Goal: Information Seeking & Learning: Check status

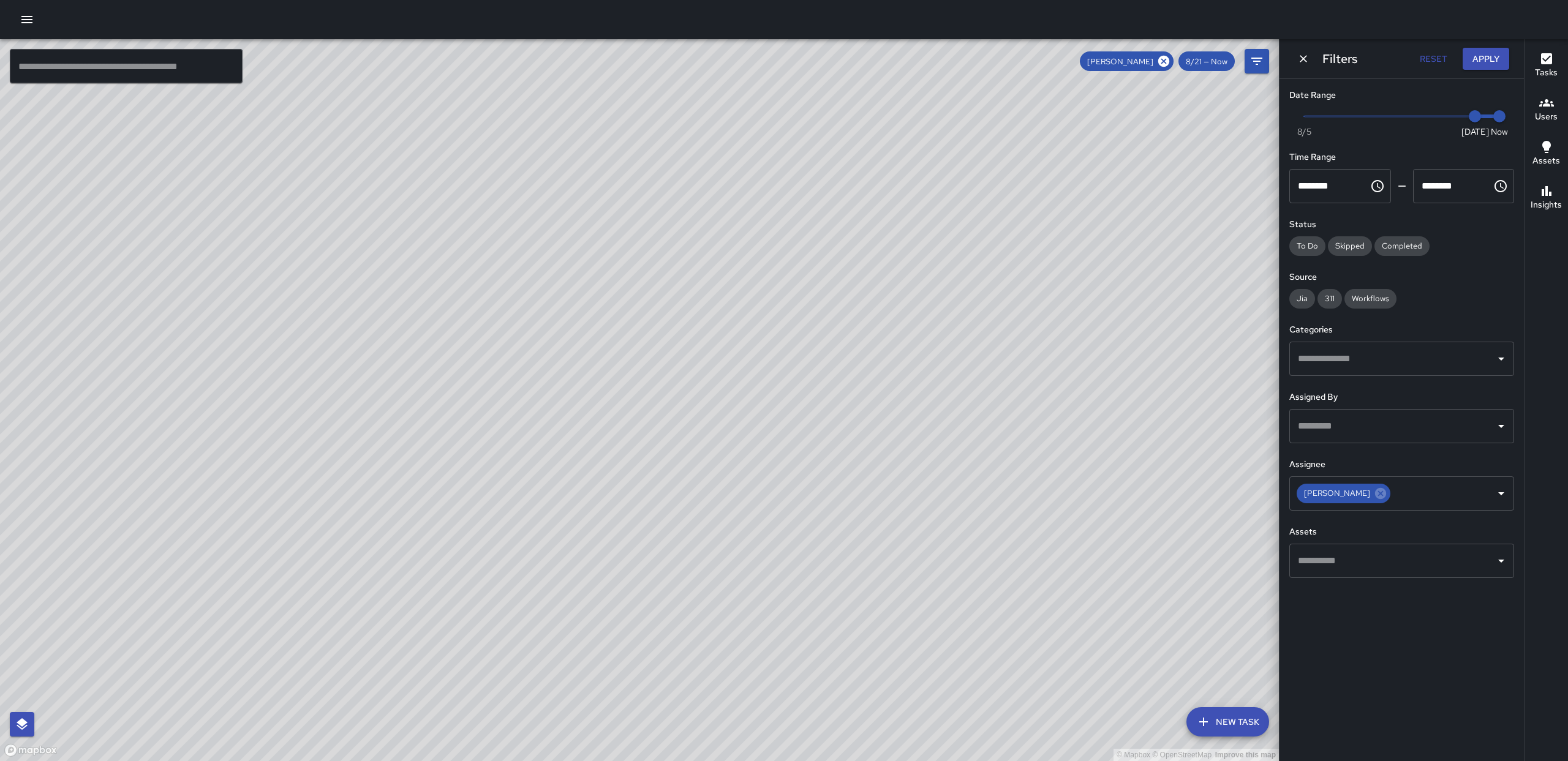
click at [1022, 242] on div "© Mapbox © OpenStreetMap Improve this map" at bounding box center [639, 400] width 1279 height 722
drag, startPoint x: 916, startPoint y: 294, endPoint x: 984, endPoint y: 270, distance: 72.1
click at [990, 255] on div "© Mapbox © OpenStreetMap Improve this map" at bounding box center [639, 400] width 1279 height 722
drag, startPoint x: 713, startPoint y: 192, endPoint x: 776, endPoint y: 412, distance: 228.8
click at [748, 361] on div "© Mapbox © OpenStreetMap Improve this map" at bounding box center [639, 400] width 1279 height 722
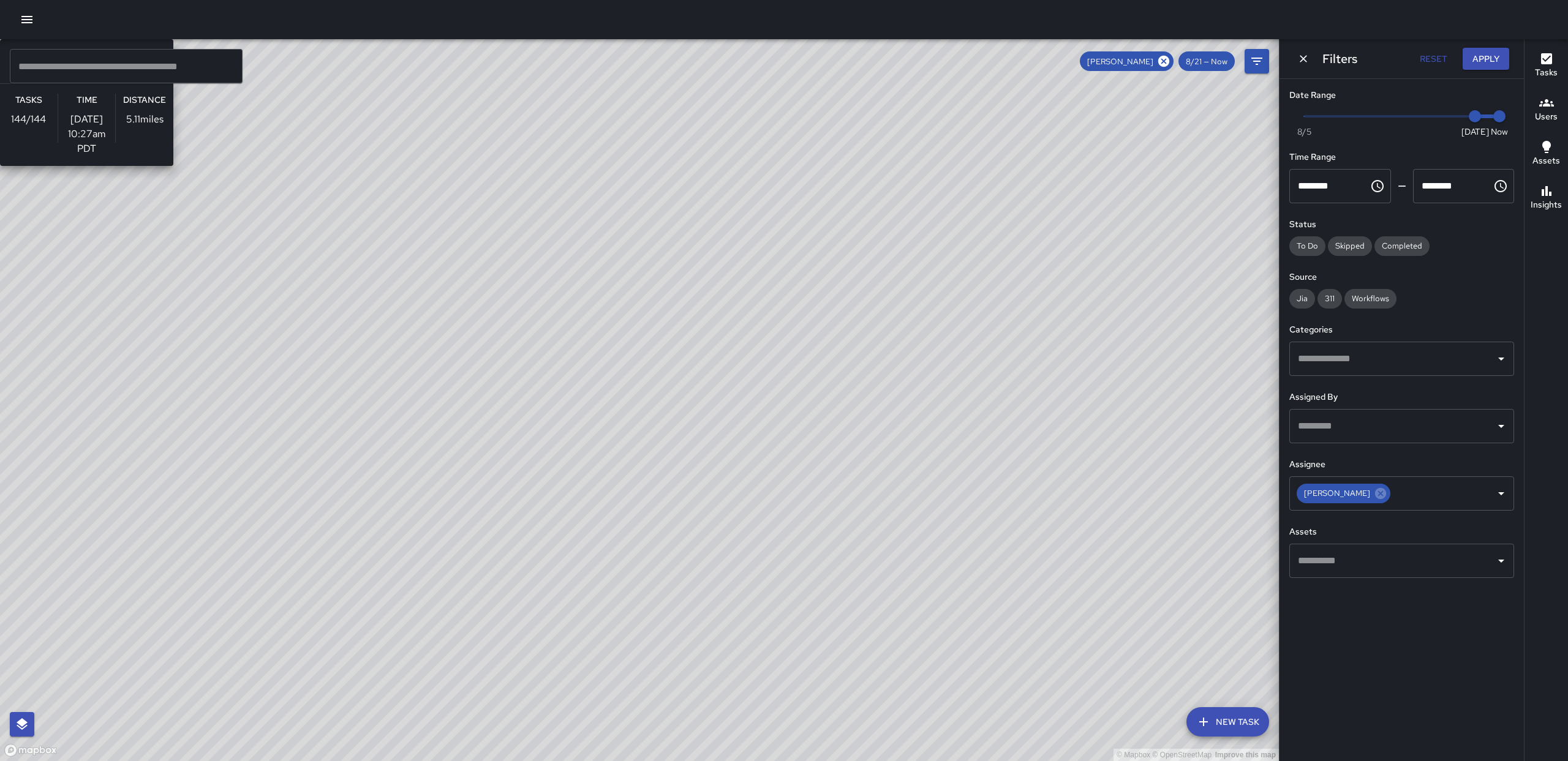
drag, startPoint x: 871, startPoint y: 630, endPoint x: 846, endPoint y: 463, distance: 168.9
click at [846, 463] on div "© Mapbox © OpenStreetMap Improve this map AE [PERSON_NAME] Ambassador Tasks 144…" at bounding box center [639, 400] width 1279 height 722
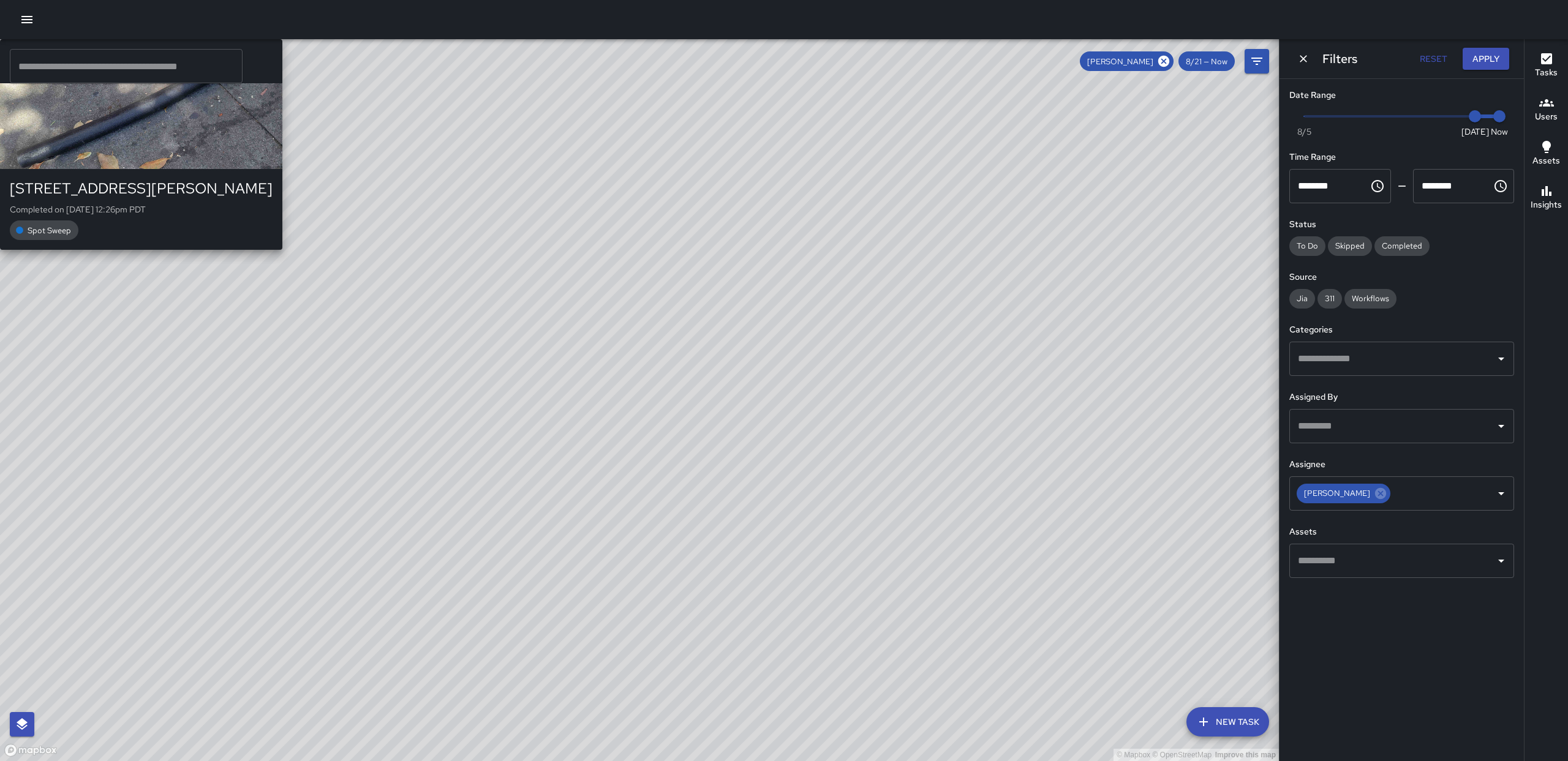
click at [282, 250] on div "AE [PERSON_NAME] [STREET_ADDRESS][PERSON_NAME] Completed on [DATE] 12:26pm PDT …" at bounding box center [141, 145] width 282 height 211
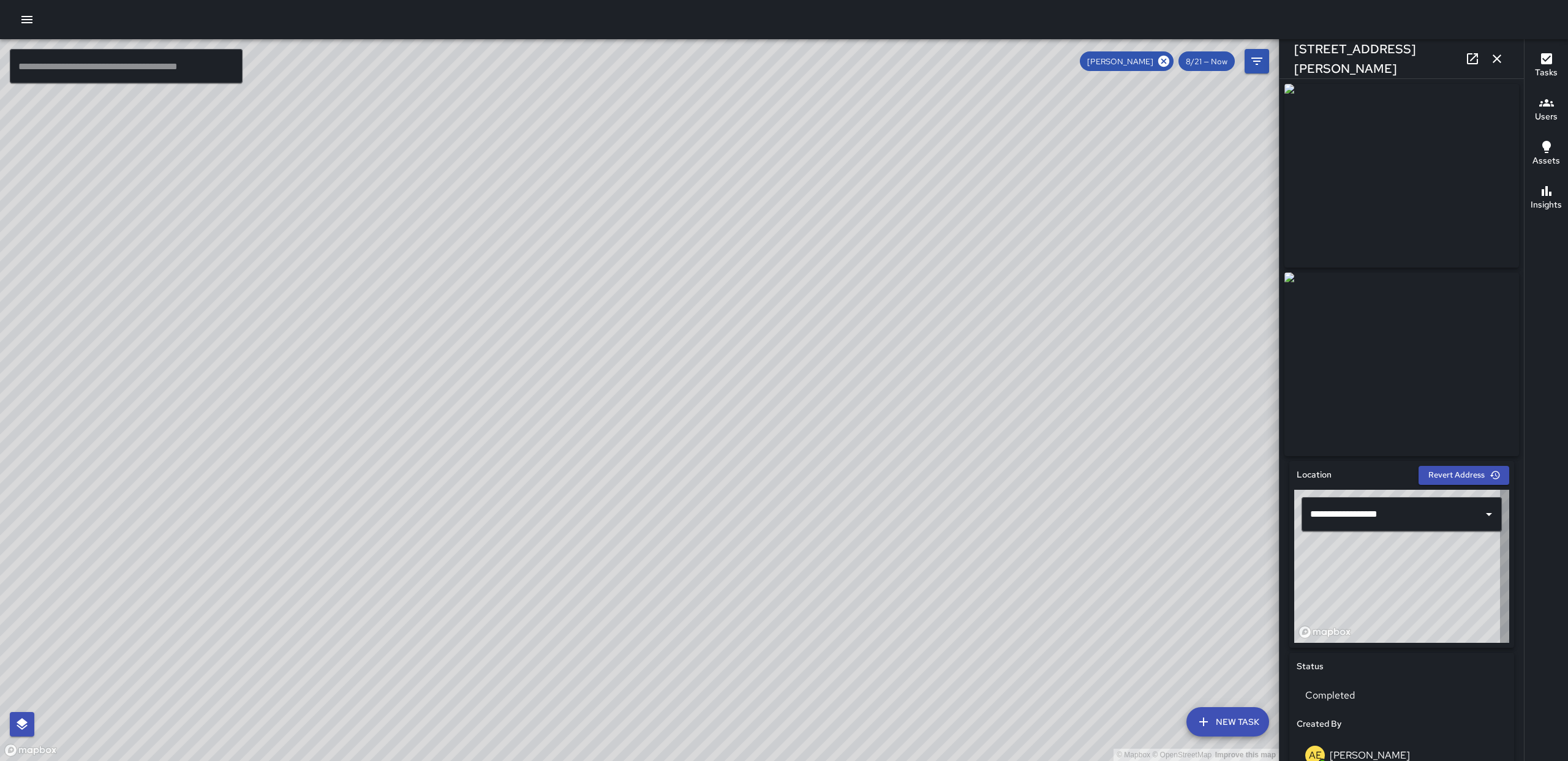
type input "**********"
click at [1371, 215] on img at bounding box center [1401, 176] width 235 height 184
click at [1381, 332] on img at bounding box center [1401, 365] width 235 height 184
click at [1475, 66] on link at bounding box center [1472, 59] width 25 height 25
click at [1493, 65] on icon "button" at bounding box center [1497, 59] width 14 height 14
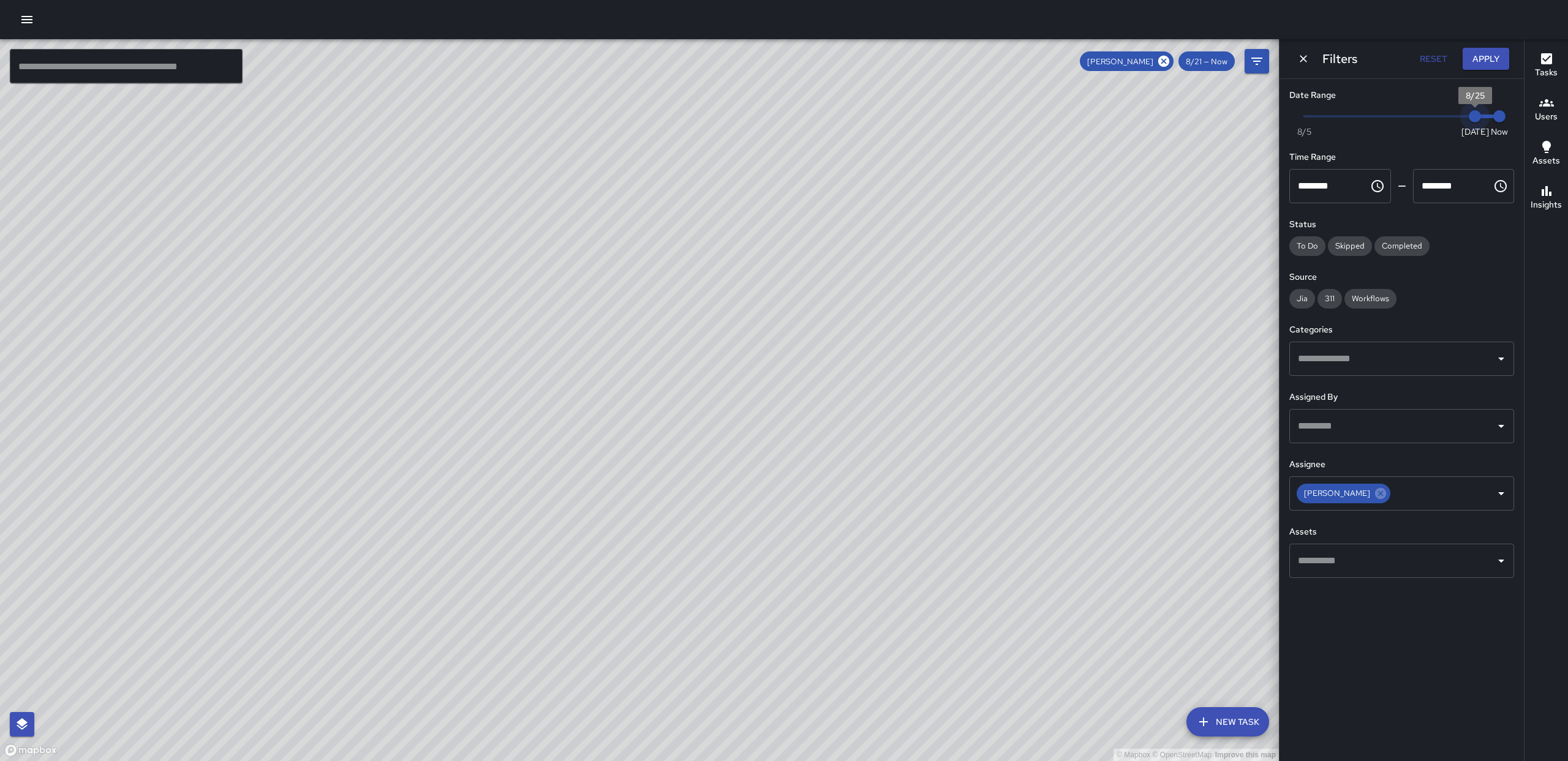
drag, startPoint x: 1470, startPoint y: 117, endPoint x: 1503, endPoint y: 130, distance: 35.5
click at [1499, 126] on span "Now [DATE] [DATE] 1:37 pm" at bounding box center [1401, 116] width 196 height 19
click at [1374, 500] on icon at bounding box center [1381, 494] width 14 height 14
drag, startPoint x: 872, startPoint y: 213, endPoint x: 1056, endPoint y: 214, distance: 184.0
click at [950, 366] on div "© Mapbox © OpenStreetMap Improve this map" at bounding box center [639, 400] width 1279 height 722
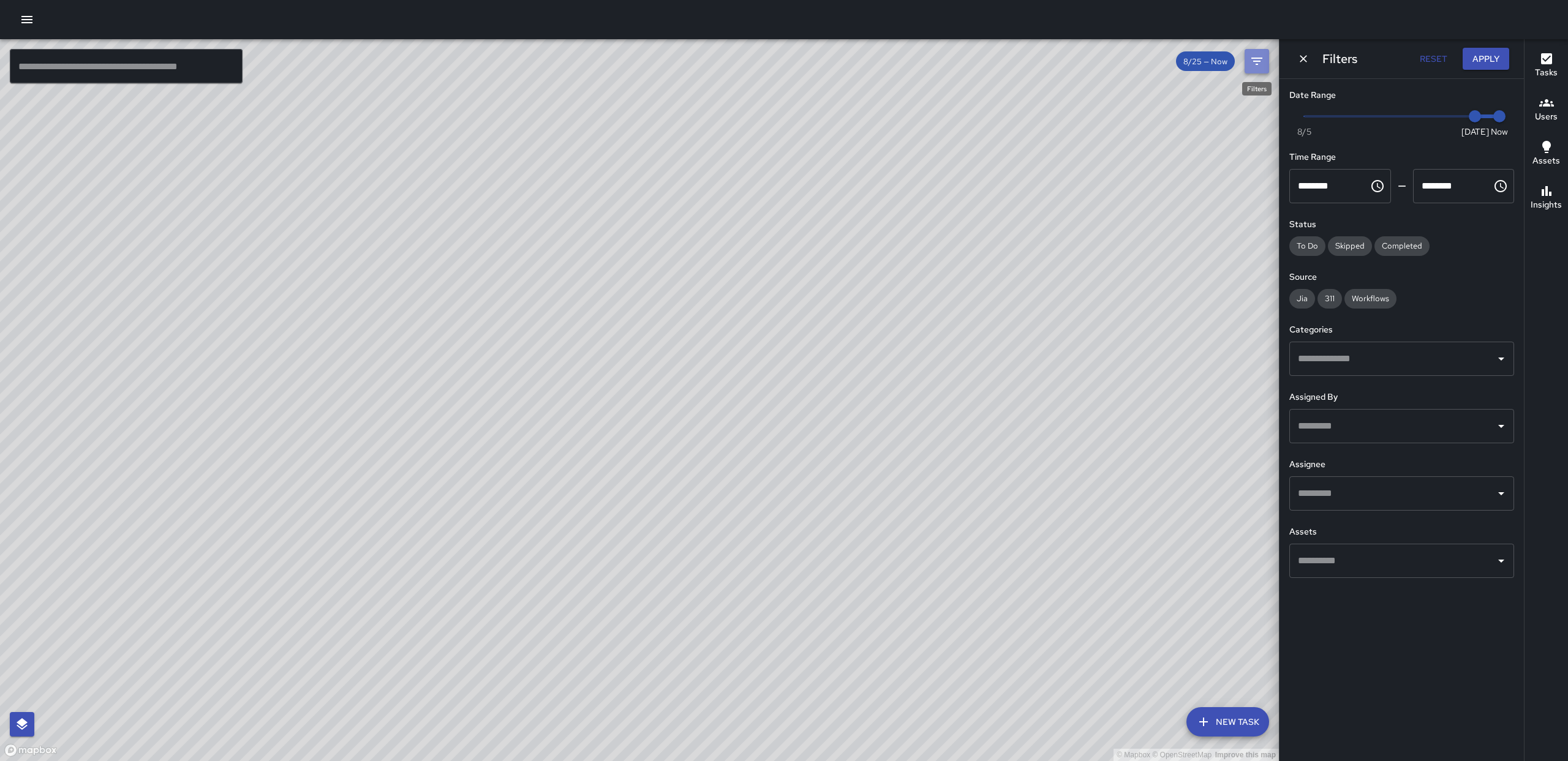
click at [1264, 59] on button "Filters" at bounding box center [1257, 61] width 25 height 25
click at [1213, 65] on div "© Mapbox © OpenStreetMap Improve this map" at bounding box center [639, 400] width 1279 height 722
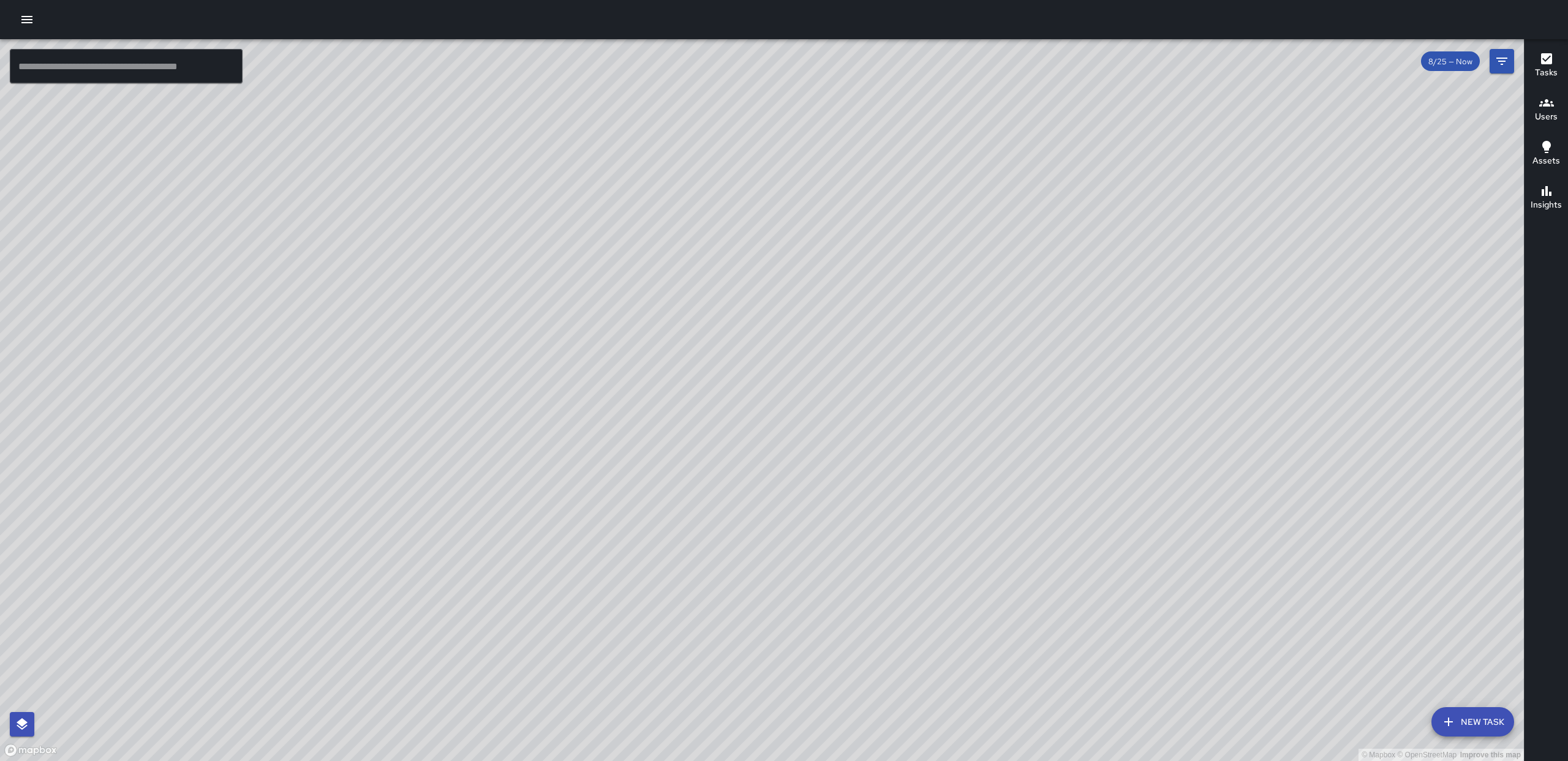
click at [1429, 67] on div "8/25 — Now" at bounding box center [1450, 61] width 59 height 20
click at [1452, 64] on span "8/25 — Now" at bounding box center [1450, 61] width 59 height 10
click at [1496, 61] on icon "Filters" at bounding box center [1501, 60] width 14 height 14
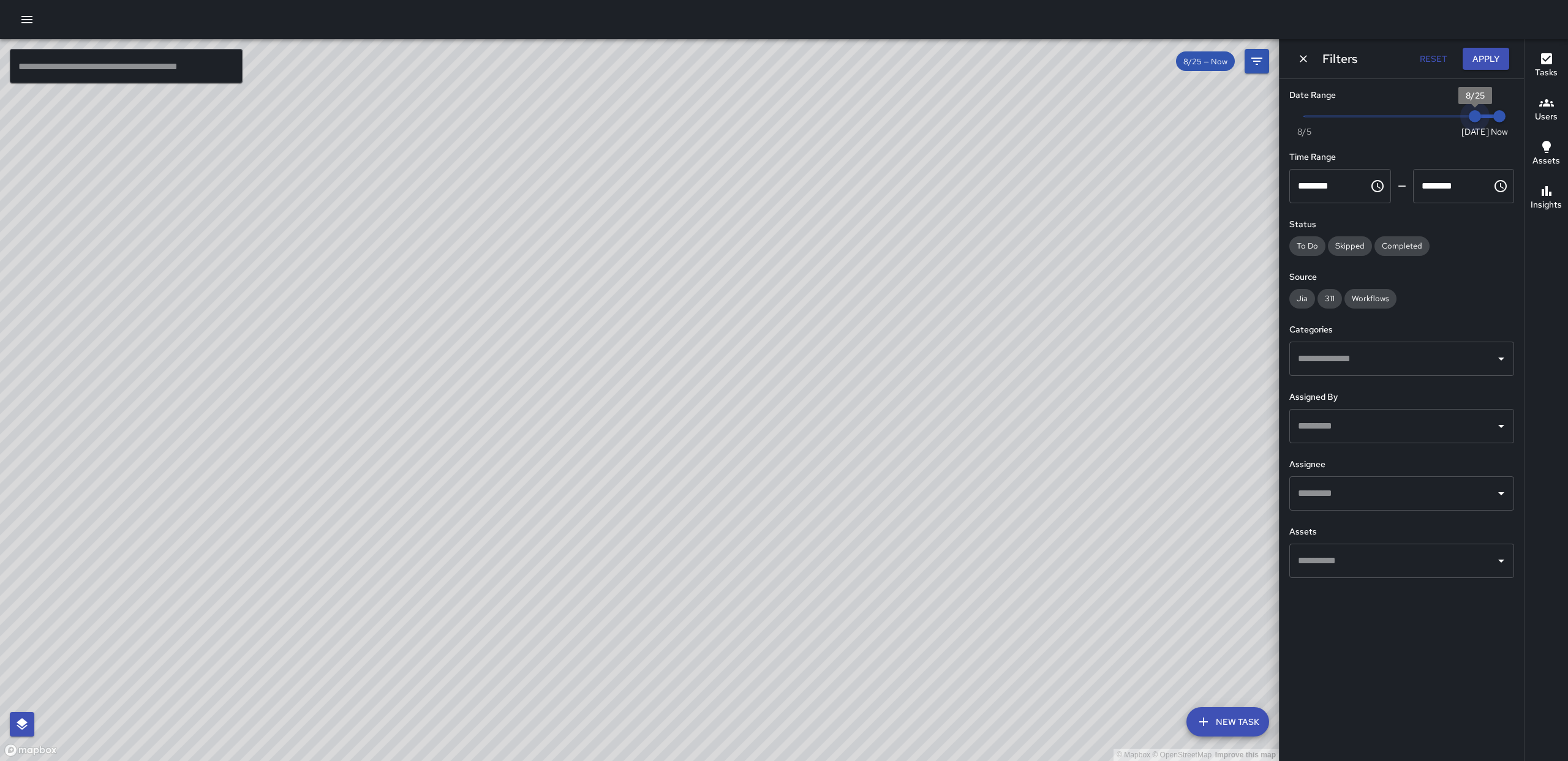
drag, startPoint x: 1469, startPoint y: 117, endPoint x: 1513, endPoint y: 123, distance: 44.4
click at [1516, 124] on div "Date Range Now [DATE] [DATE] 1:37 pm Time Range ******** ​ ******** ​ Status To…" at bounding box center [1401, 333] width 244 height 509
click at [1373, 502] on input "text" at bounding box center [1393, 493] width 196 height 23
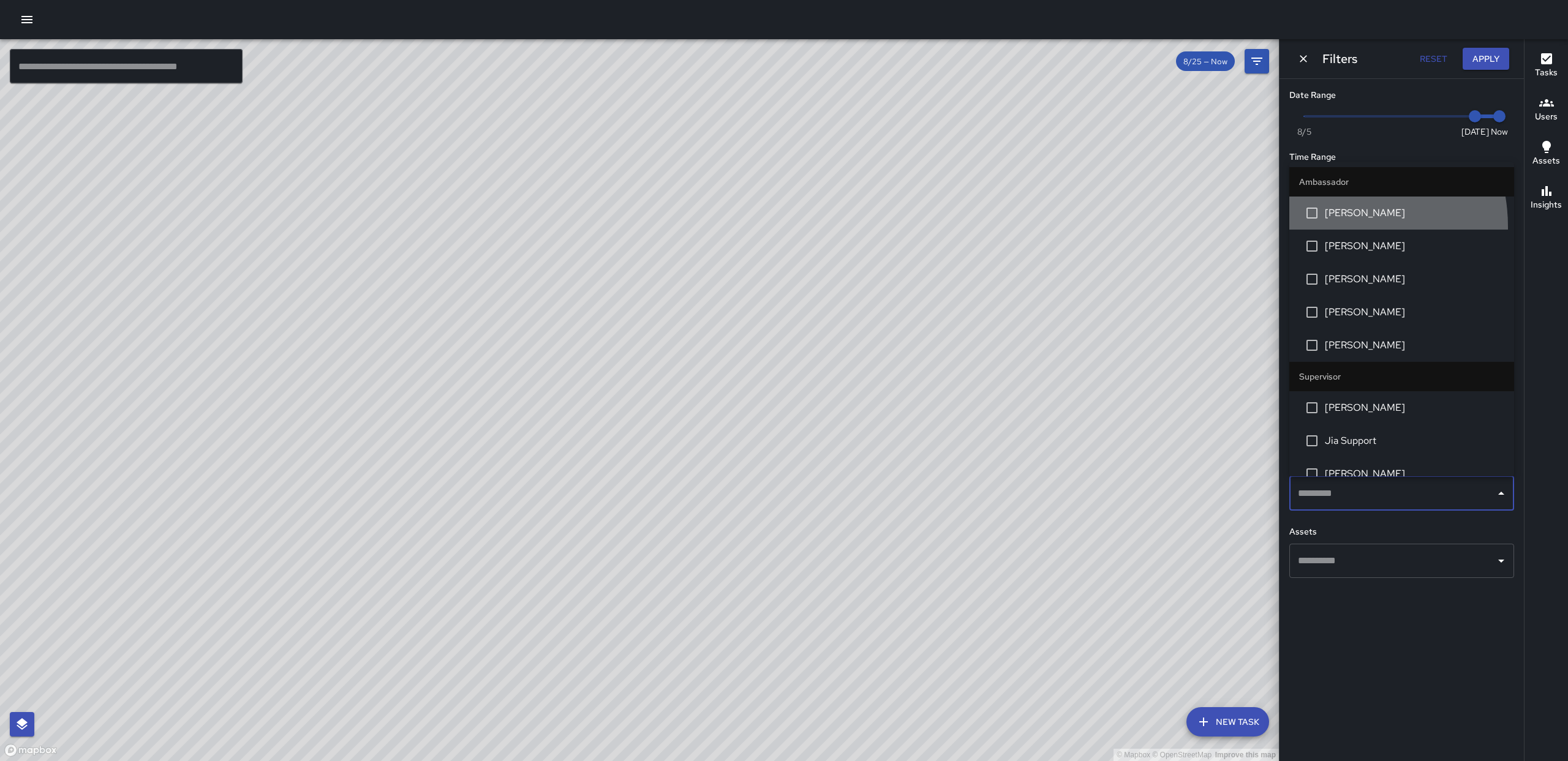
click at [1328, 226] on li "[PERSON_NAME]" at bounding box center [1401, 213] width 224 height 33
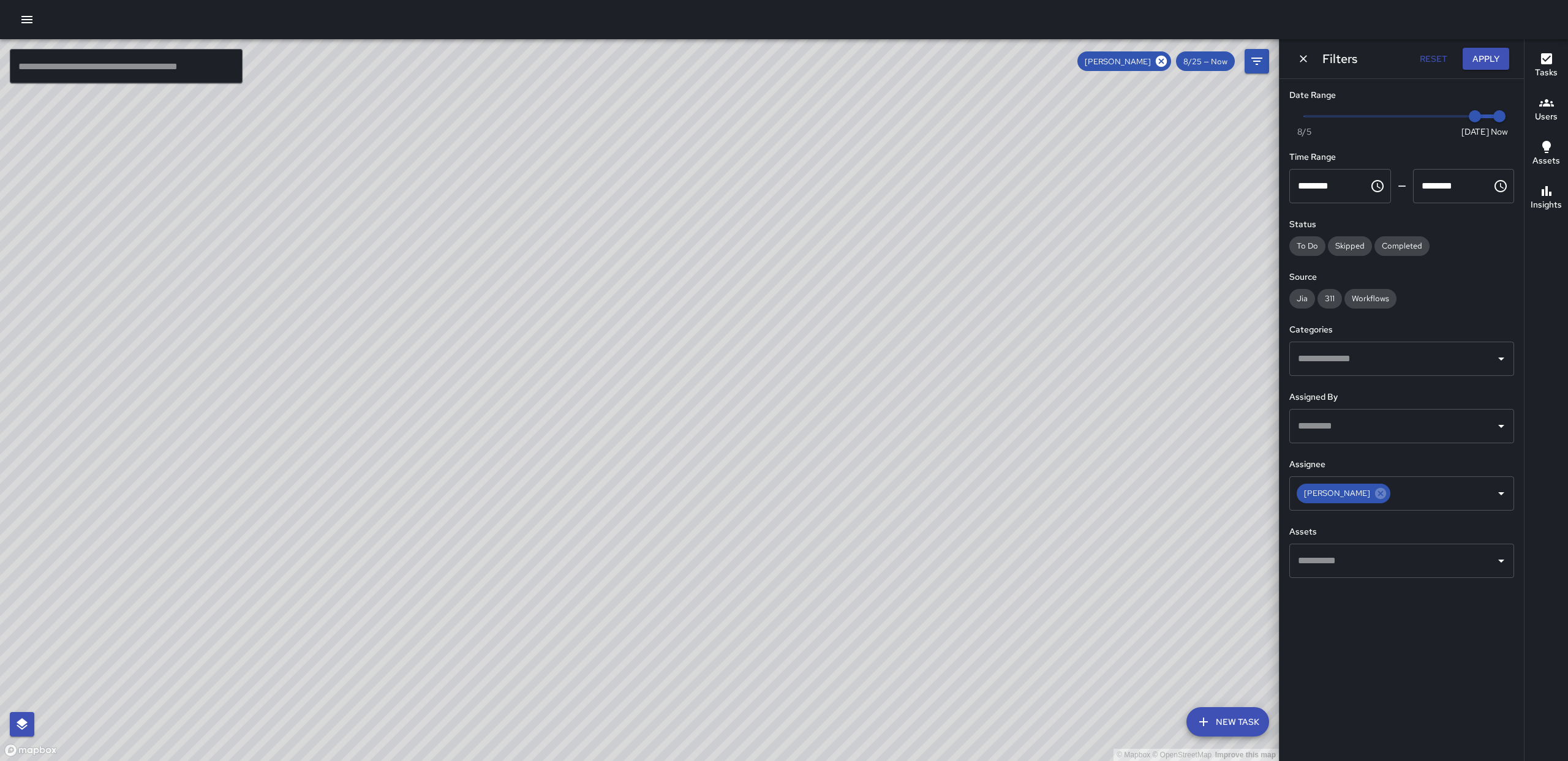
drag, startPoint x: 805, startPoint y: 508, endPoint x: 848, endPoint y: 451, distance: 71.4
click at [848, 451] on div "© Mapbox © OpenStreetMap Improve this map" at bounding box center [639, 400] width 1279 height 722
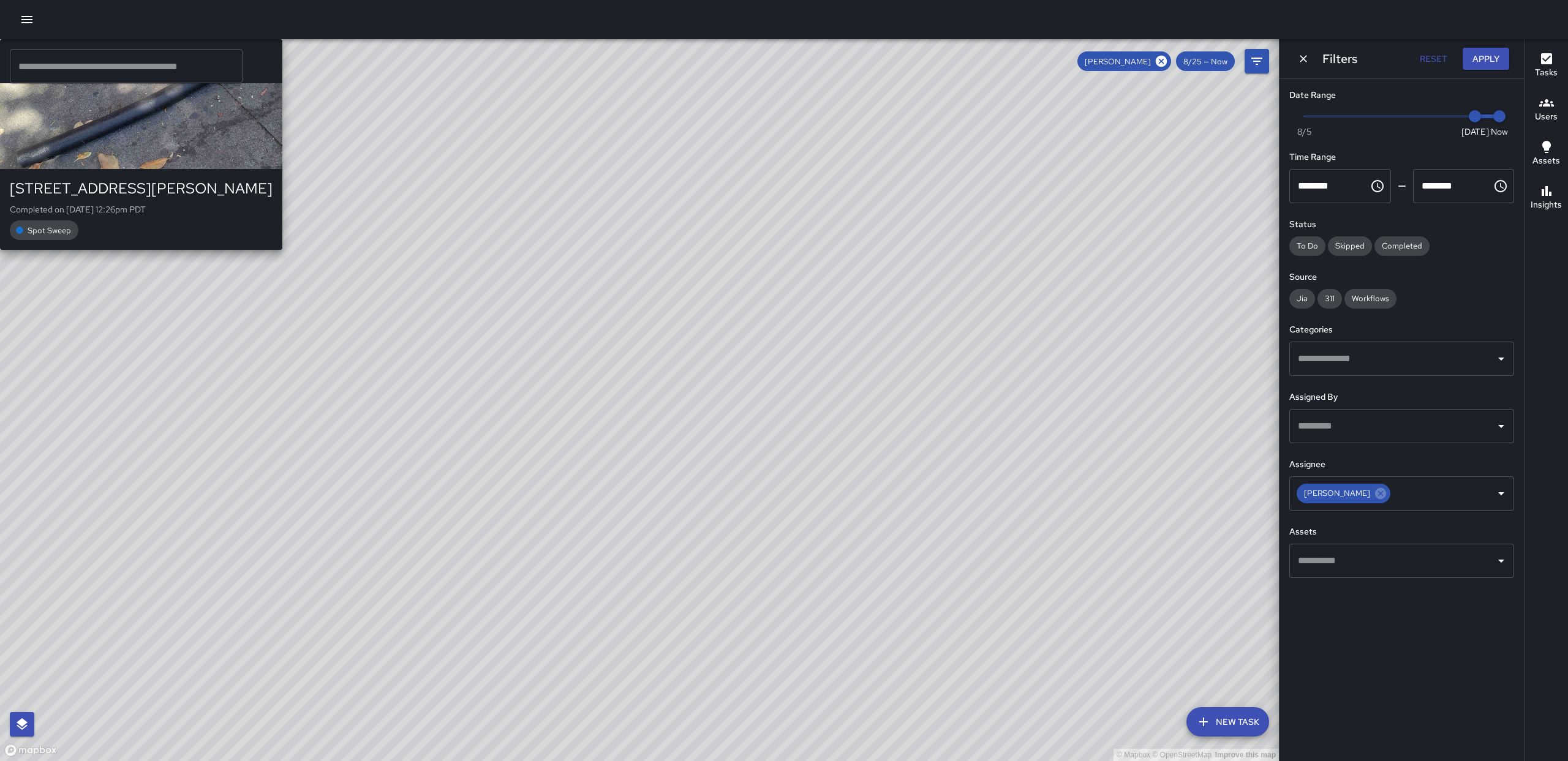
click at [767, 504] on div "© Mapbox © OpenStreetMap Improve this map AE [PERSON_NAME] [STREET_ADDRESS][PER…" at bounding box center [639, 400] width 1279 height 722
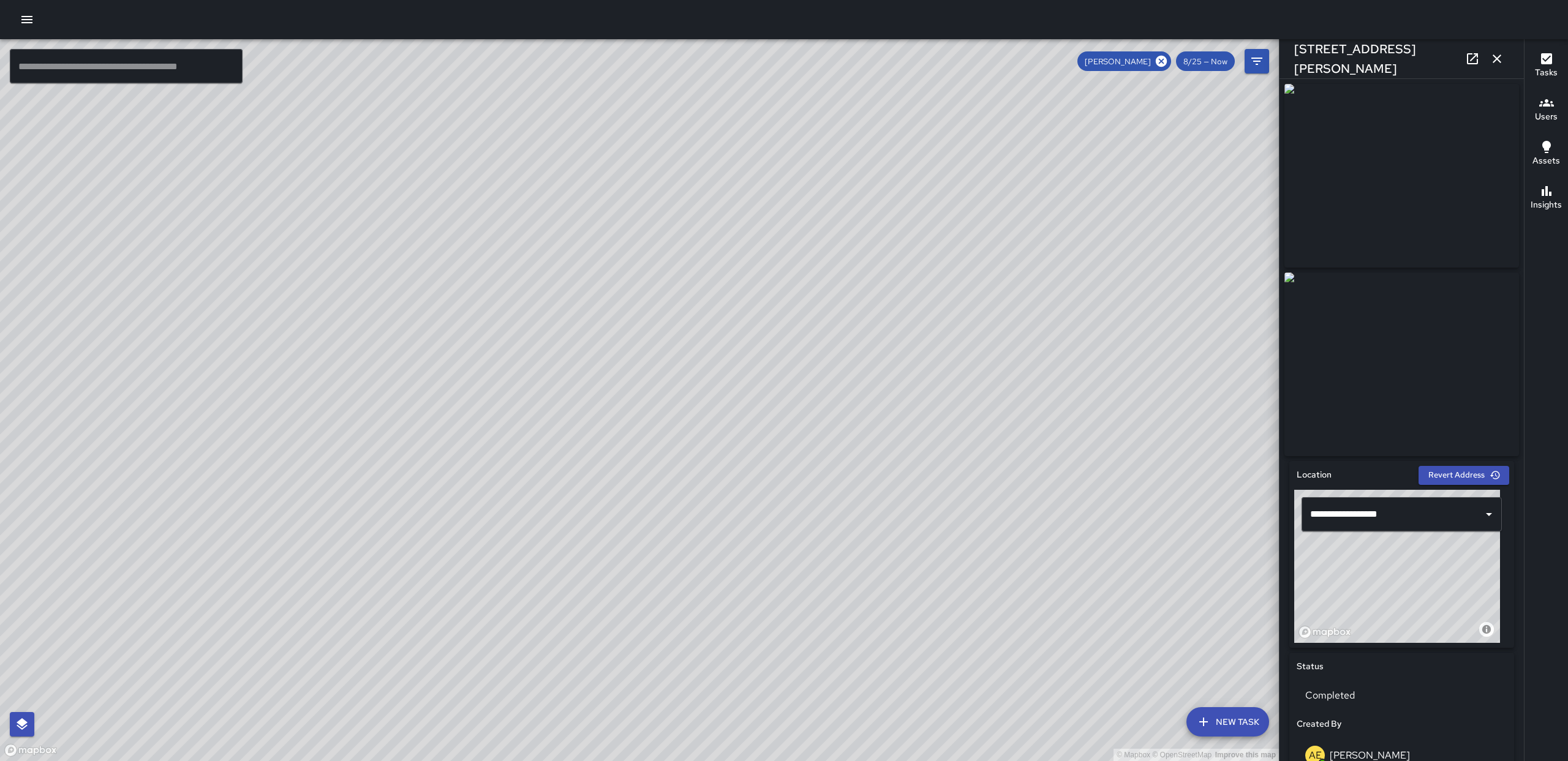
click at [621, 448] on div "© Mapbox © OpenStreetMap Improve this map AE [PERSON_NAME] [STREET_ADDRESS][PER…" at bounding box center [639, 400] width 1279 height 722
drag, startPoint x: 1159, startPoint y: 62, endPoint x: 1214, endPoint y: 60, distance: 55.0
click at [1159, 60] on icon at bounding box center [1161, 61] width 11 height 11
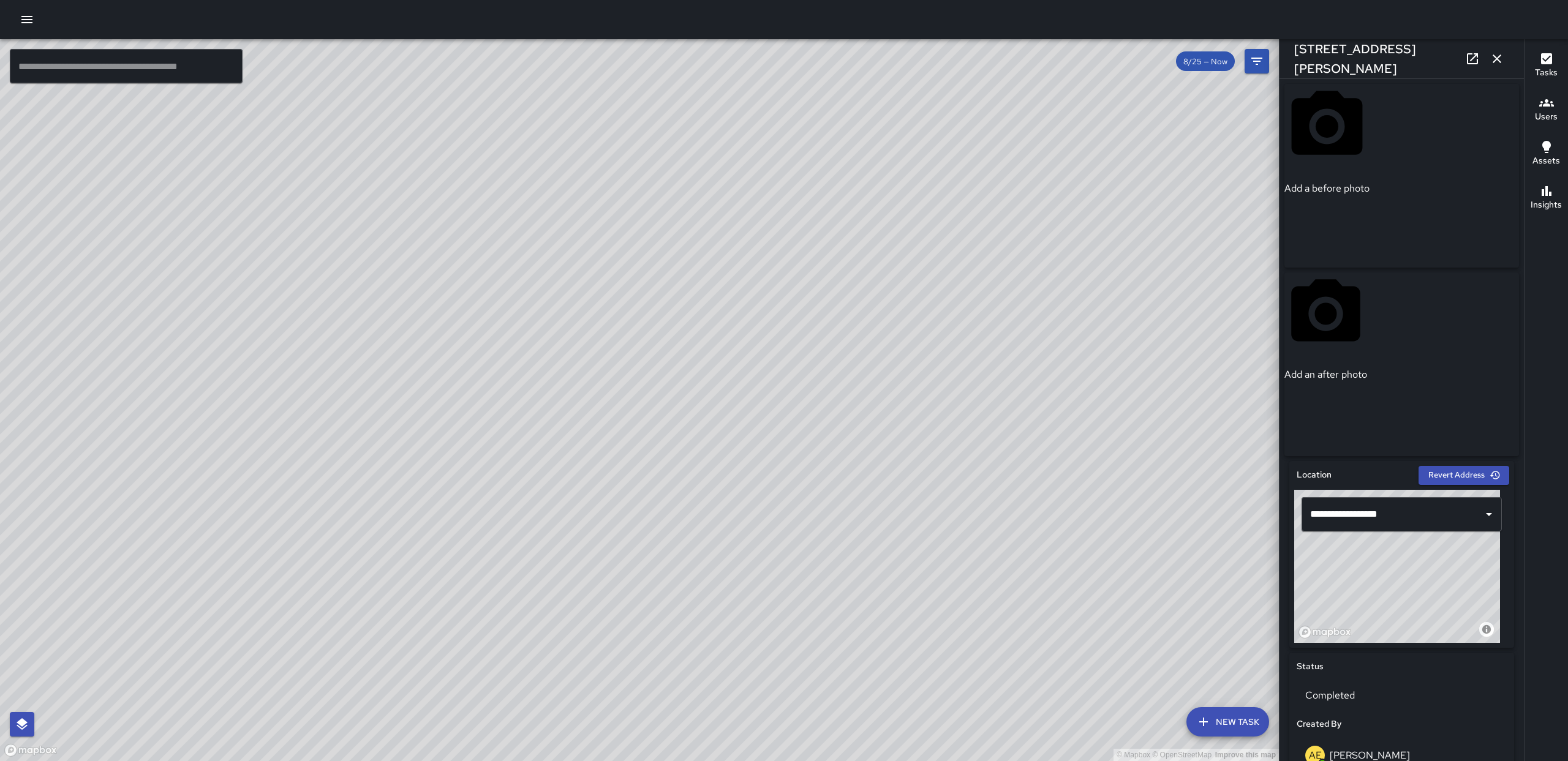
click at [1220, 64] on span "8/25 — Now" at bounding box center [1205, 61] width 59 height 10
click at [1259, 60] on icon "Filters" at bounding box center [1256, 60] width 14 height 14
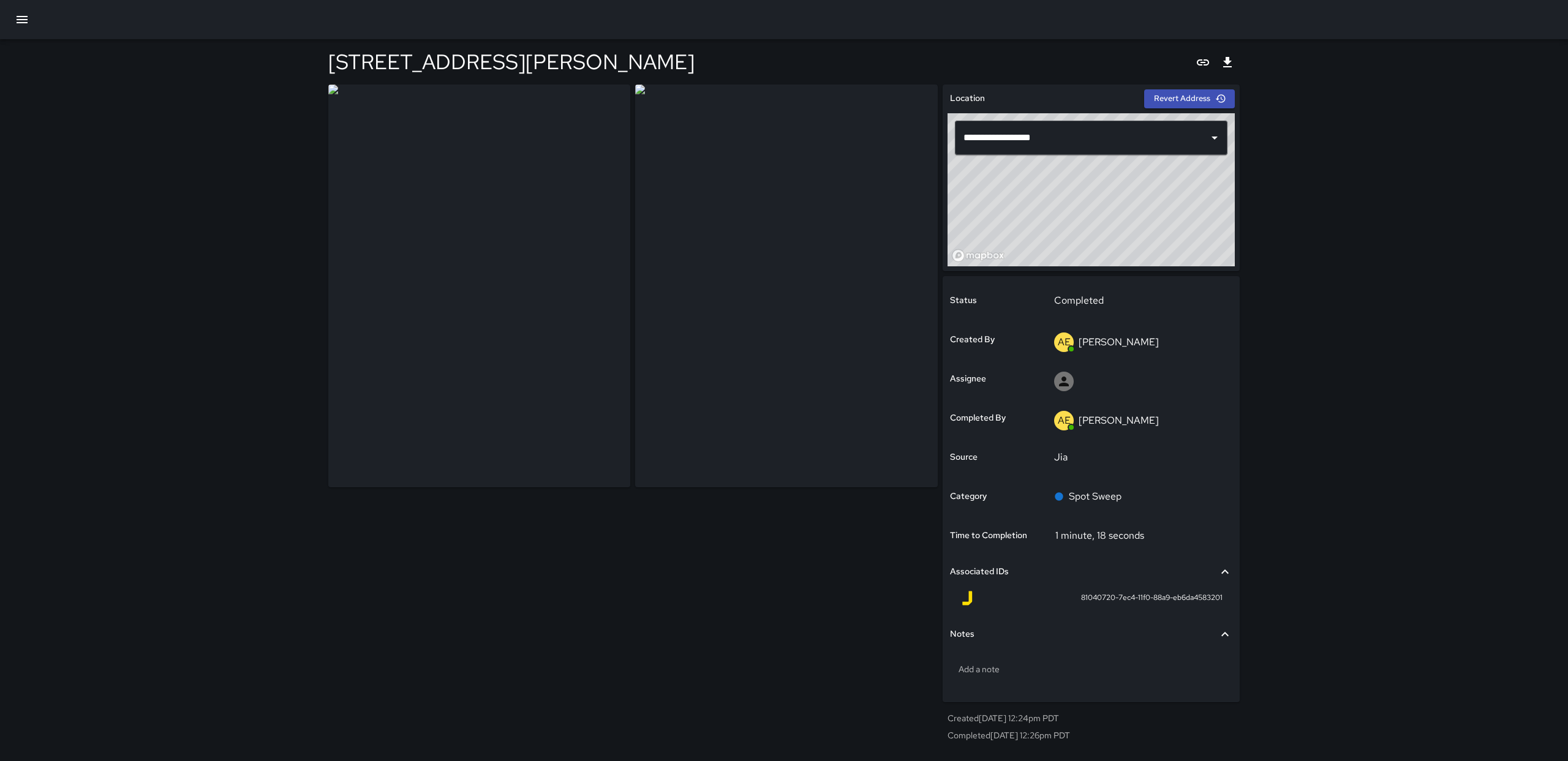
type input "**********"
click at [497, 275] on img at bounding box center [479, 286] width 302 height 403
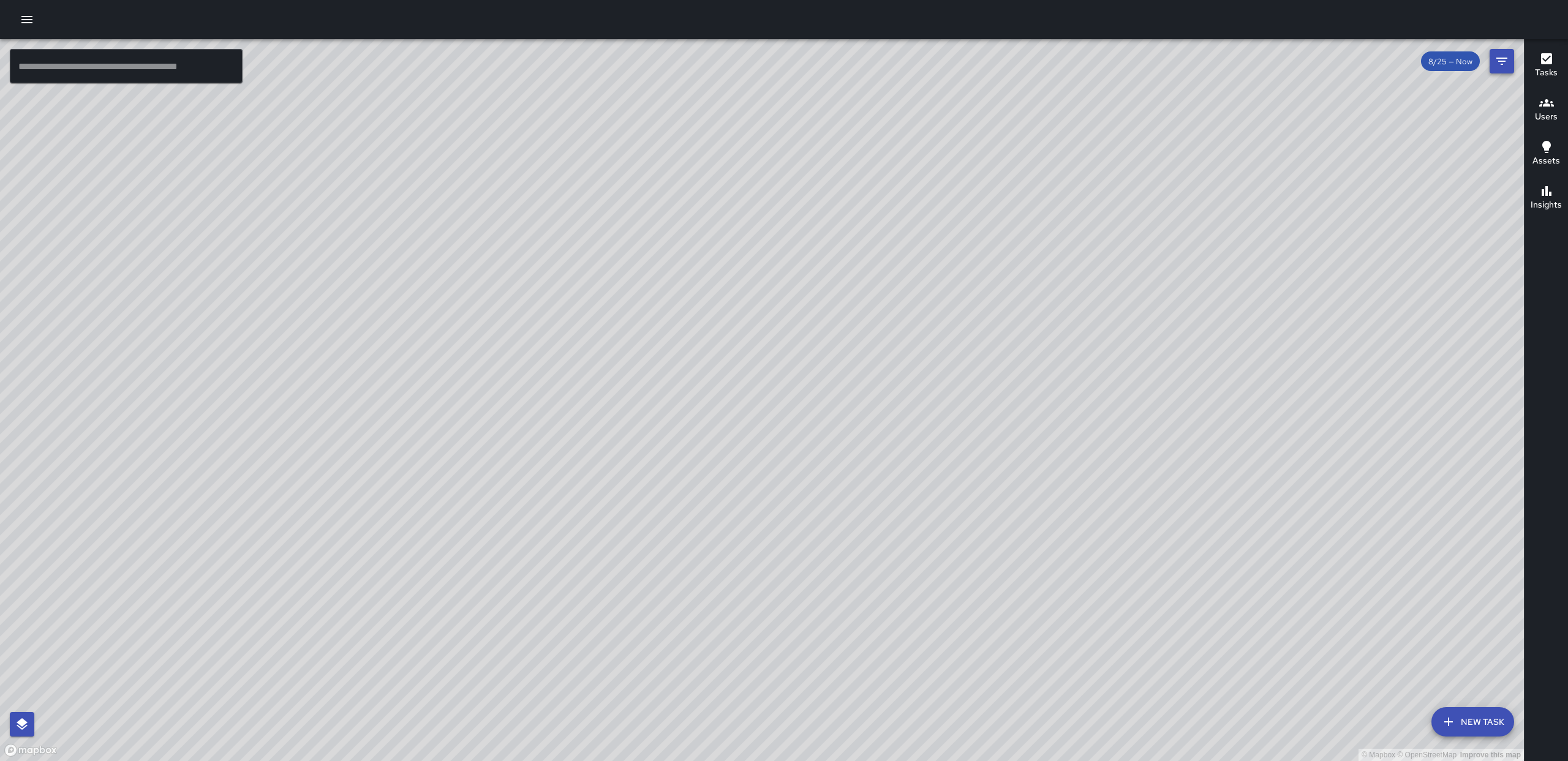
click at [1507, 71] on button "Filters" at bounding box center [1502, 61] width 25 height 25
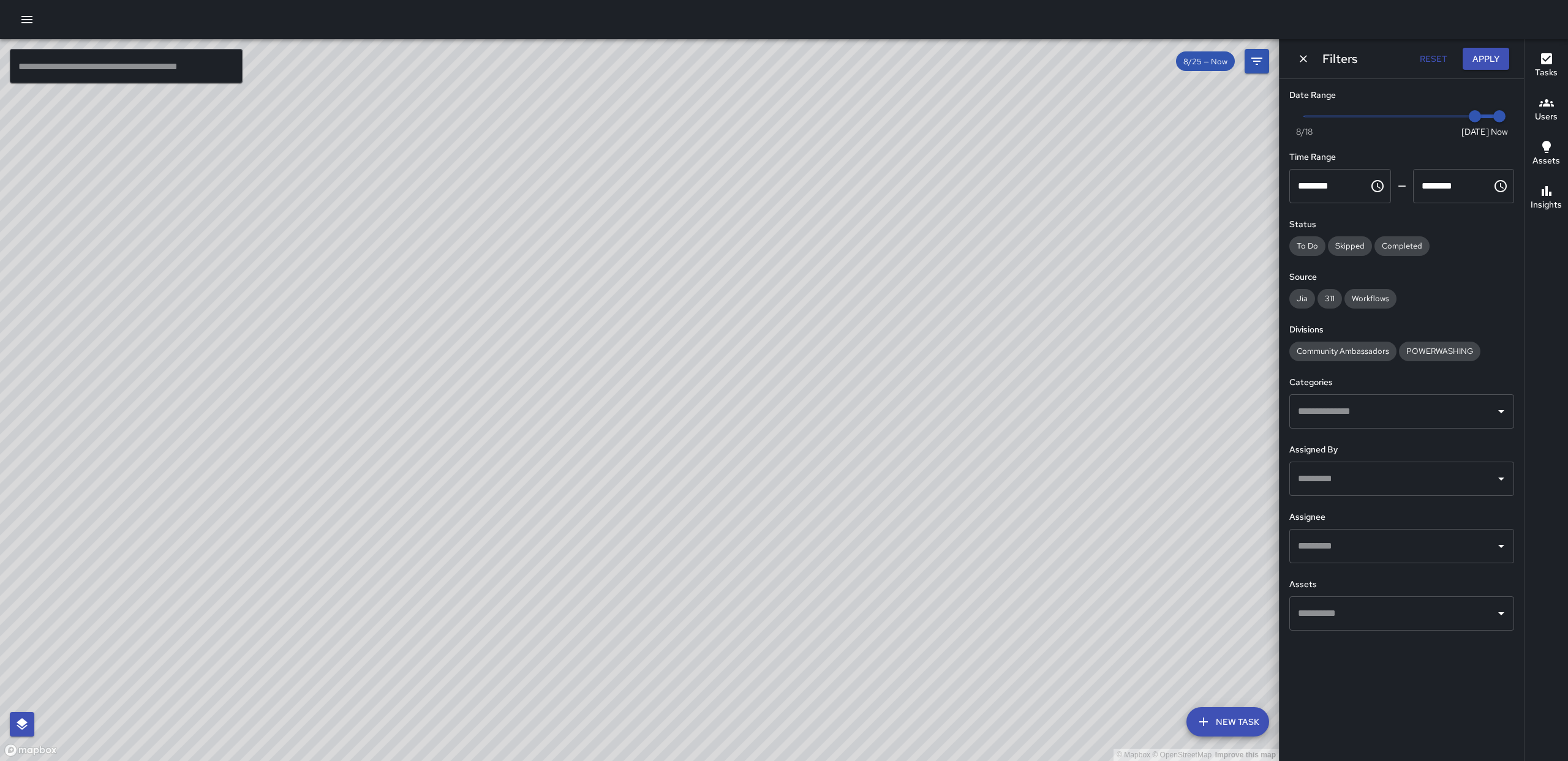
click at [1350, 550] on input "text" at bounding box center [1393, 546] width 196 height 23
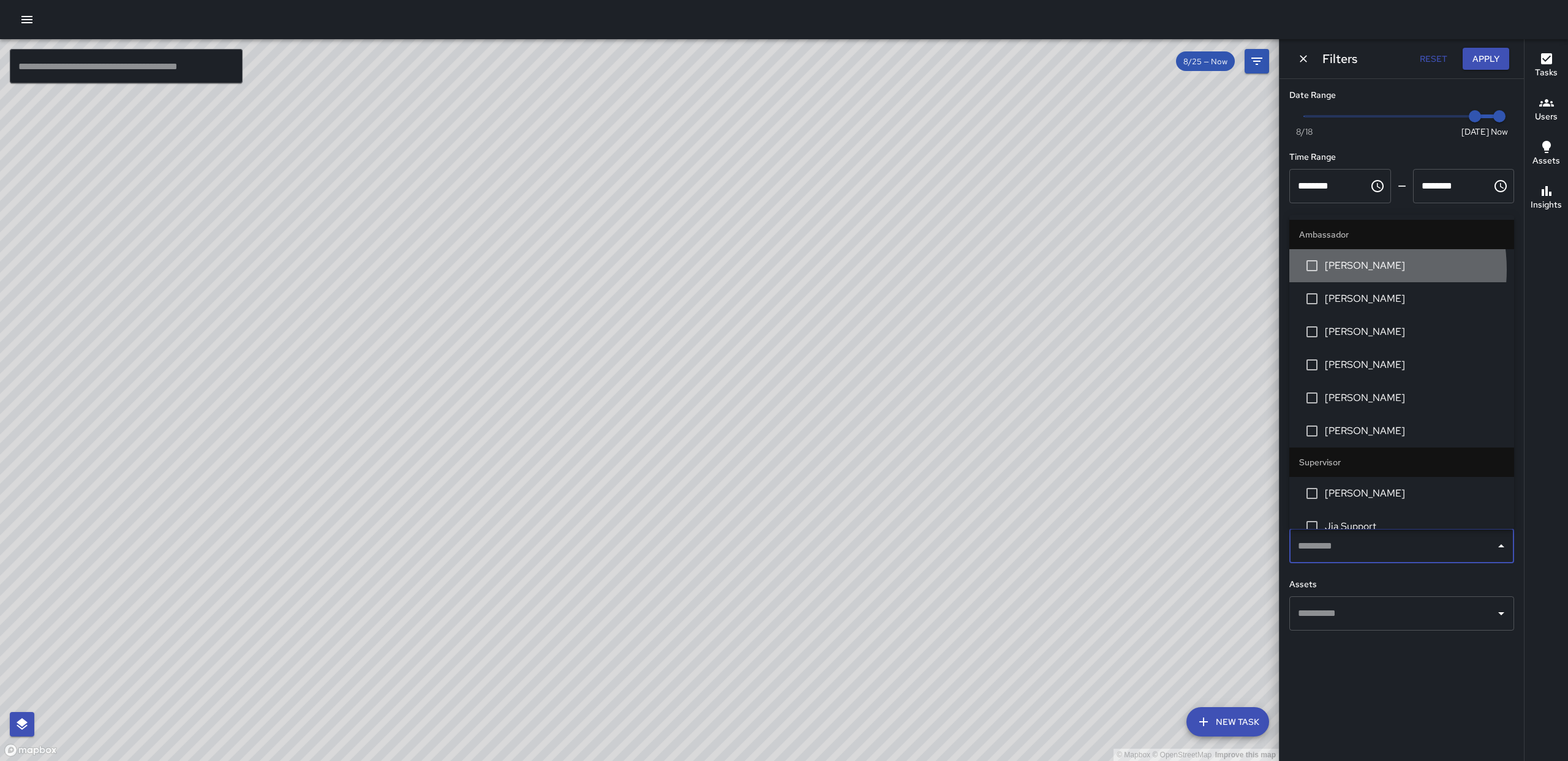
click at [1341, 270] on span "[PERSON_NAME]" at bounding box center [1414, 265] width 179 height 14
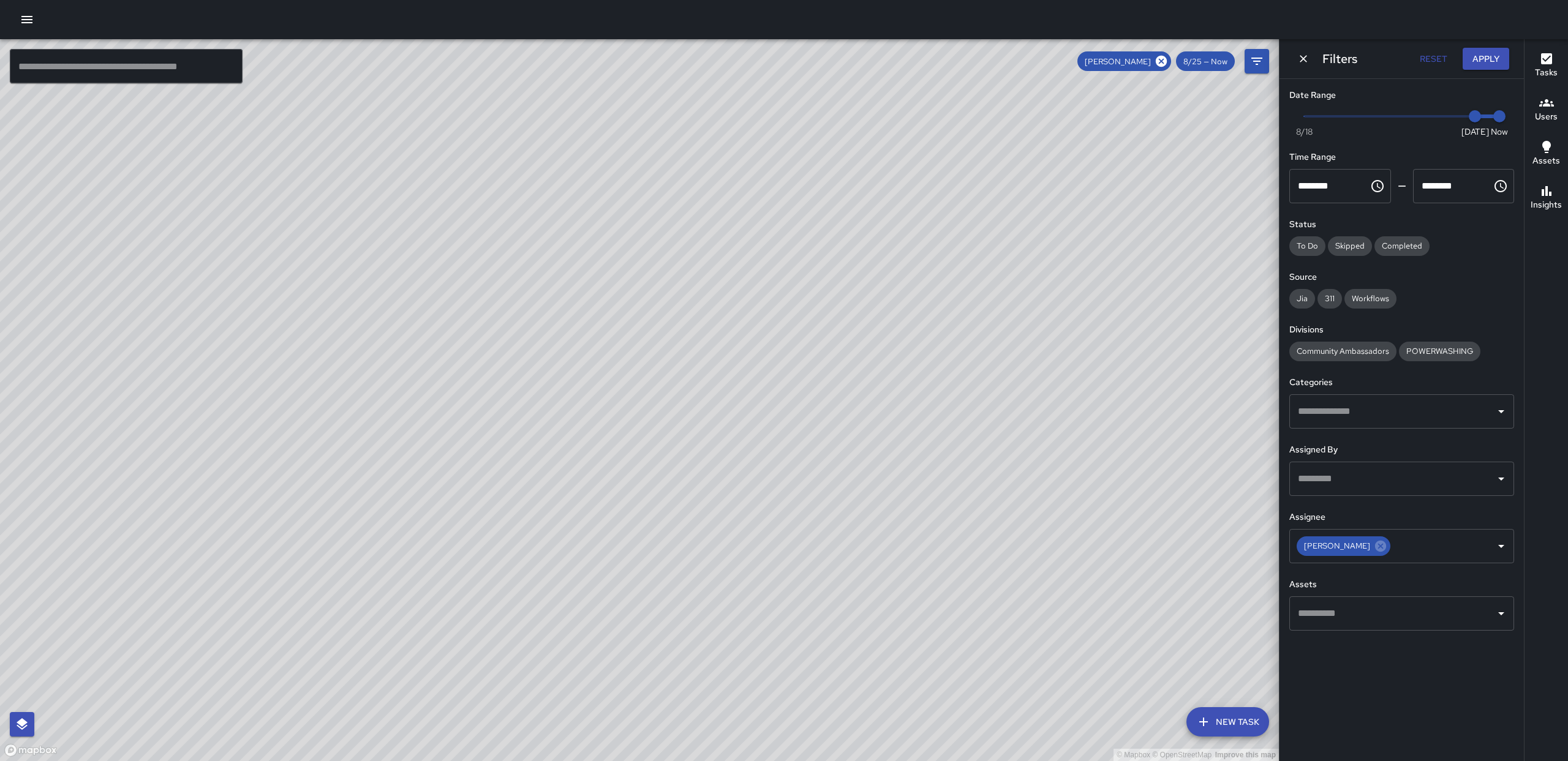
drag, startPoint x: 687, startPoint y: 400, endPoint x: 625, endPoint y: 371, distance: 68.4
click at [782, 355] on div "© Mapbox © OpenStreetMap Improve this map" at bounding box center [639, 400] width 1279 height 722
drag, startPoint x: 681, startPoint y: 319, endPoint x: 945, endPoint y: 437, distance: 289.2
click at [945, 437] on div "© Mapbox © OpenStreetMap Improve this map" at bounding box center [639, 400] width 1279 height 722
drag, startPoint x: 784, startPoint y: 348, endPoint x: 820, endPoint y: 433, distance: 92.3
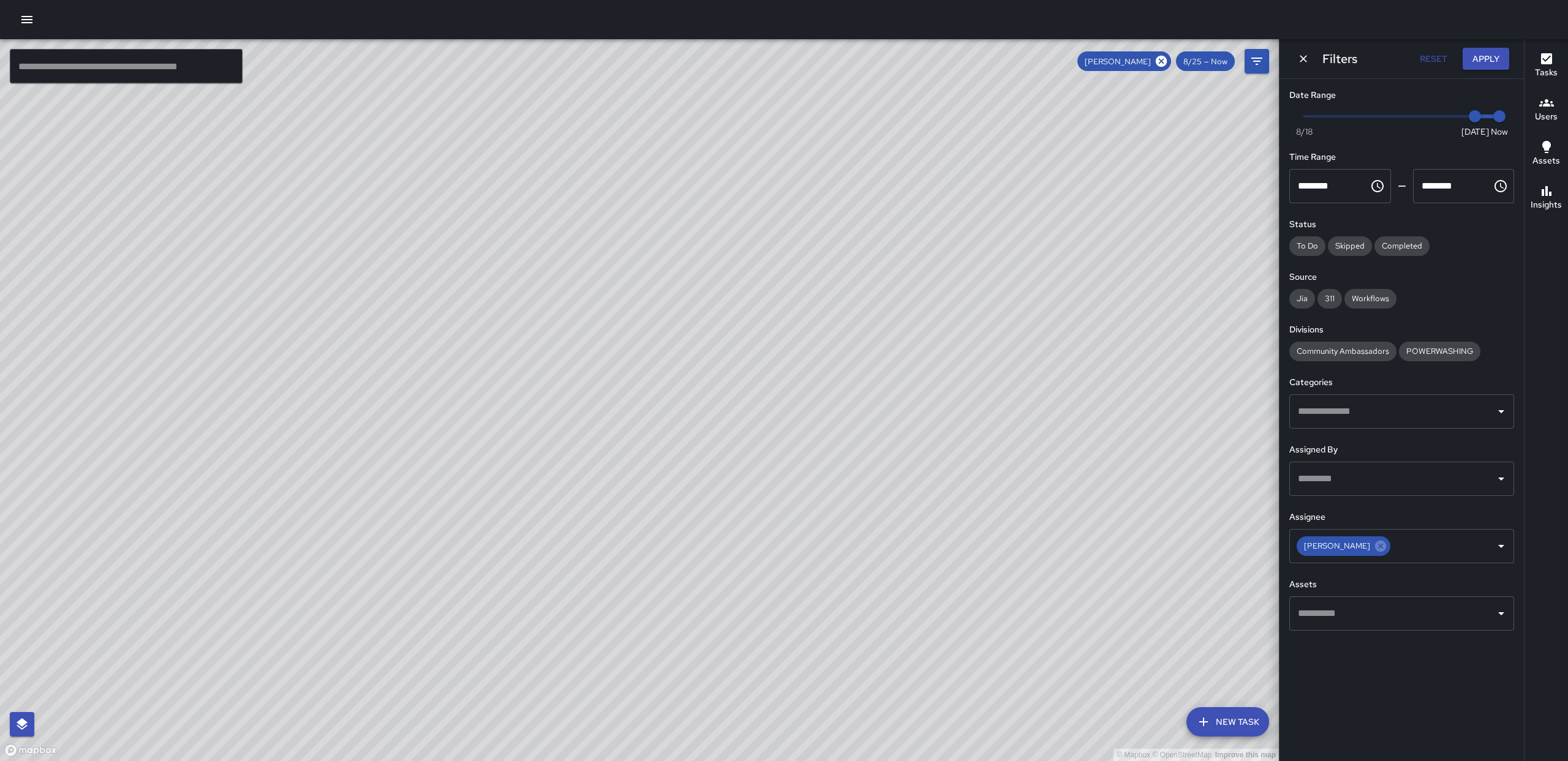
click at [821, 437] on div "© Mapbox © OpenStreetMap Improve this map" at bounding box center [639, 400] width 1279 height 722
